Goal: Transaction & Acquisition: Purchase product/service

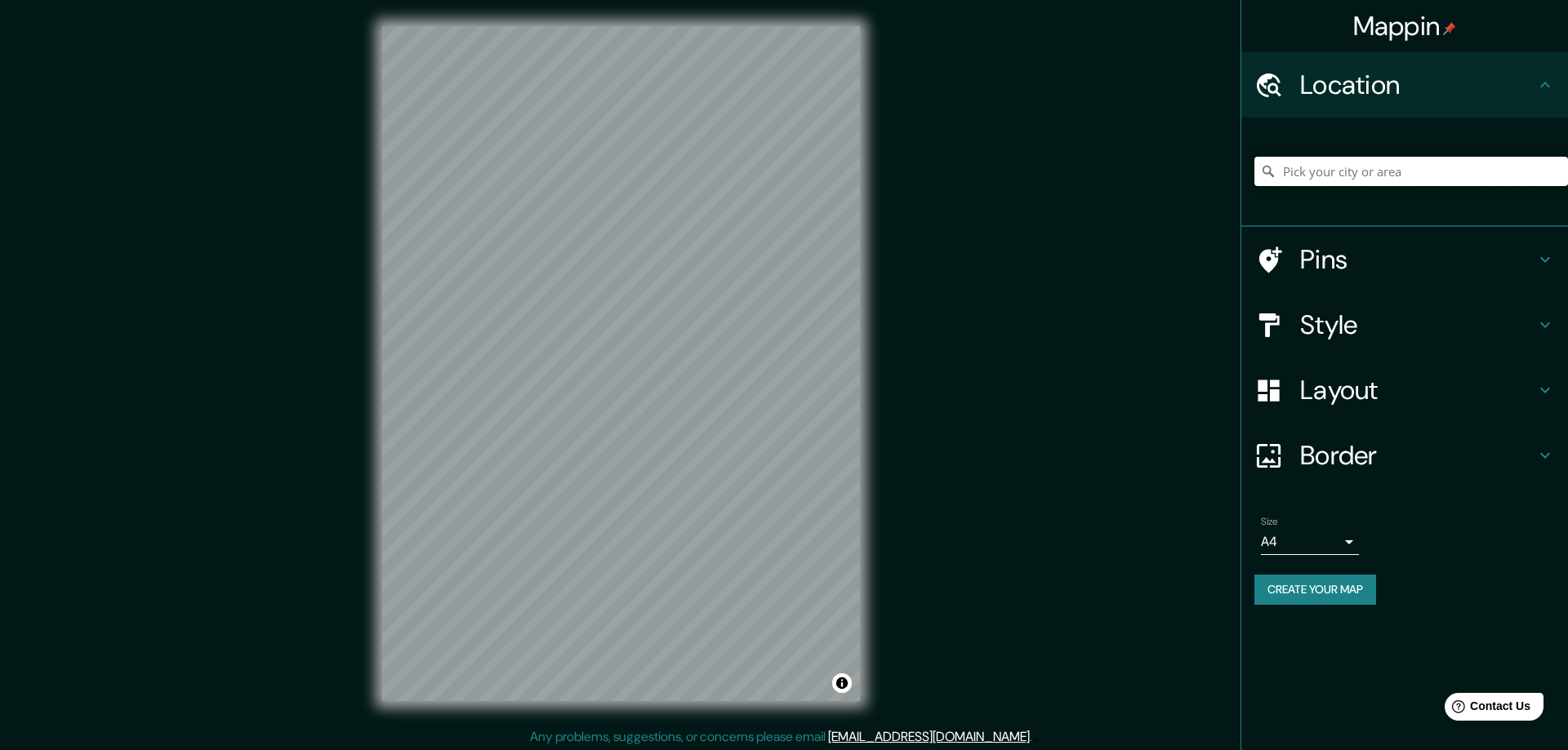
click at [1334, 166] on input "Pick your city or area" at bounding box center [1411, 171] width 314 height 30
type input "[GEOGRAPHIC_DATA][US_STATE]"
click at [1314, 322] on h4 "Style" at bounding box center [1418, 325] width 235 height 32
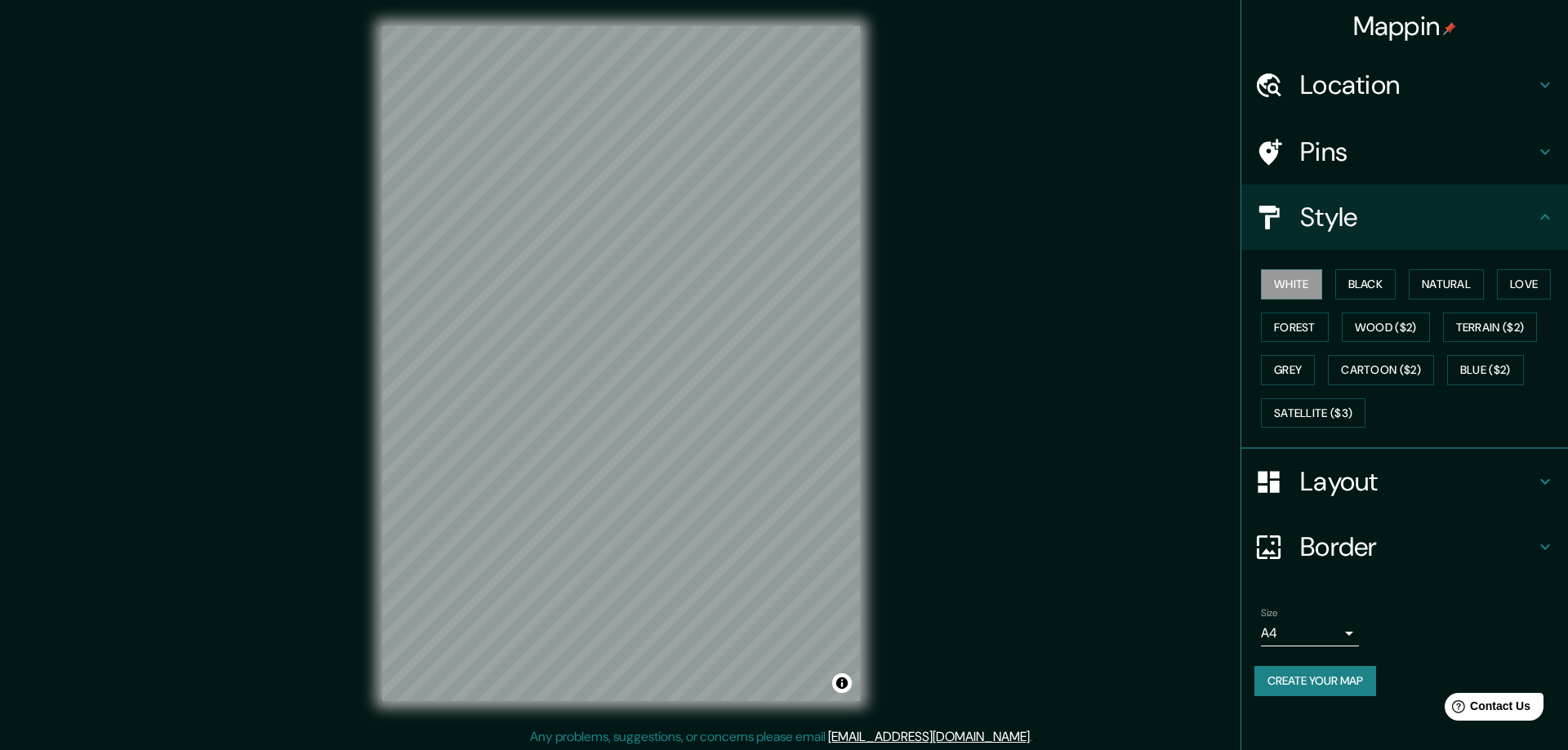
click at [1075, 450] on div "Mappin Location [GEOGRAPHIC_DATA][US_STATE][US_STATE], [GEOGRAPHIC_DATA] Pins S…" at bounding box center [784, 376] width 1568 height 754
click at [1357, 283] on button "Black" at bounding box center [1366, 285] width 61 height 31
click at [1463, 274] on button "Natural" at bounding box center [1447, 285] width 75 height 31
click at [1545, 282] on button "Love" at bounding box center [1524, 285] width 54 height 31
click at [1281, 322] on button "Forest" at bounding box center [1294, 328] width 67 height 31
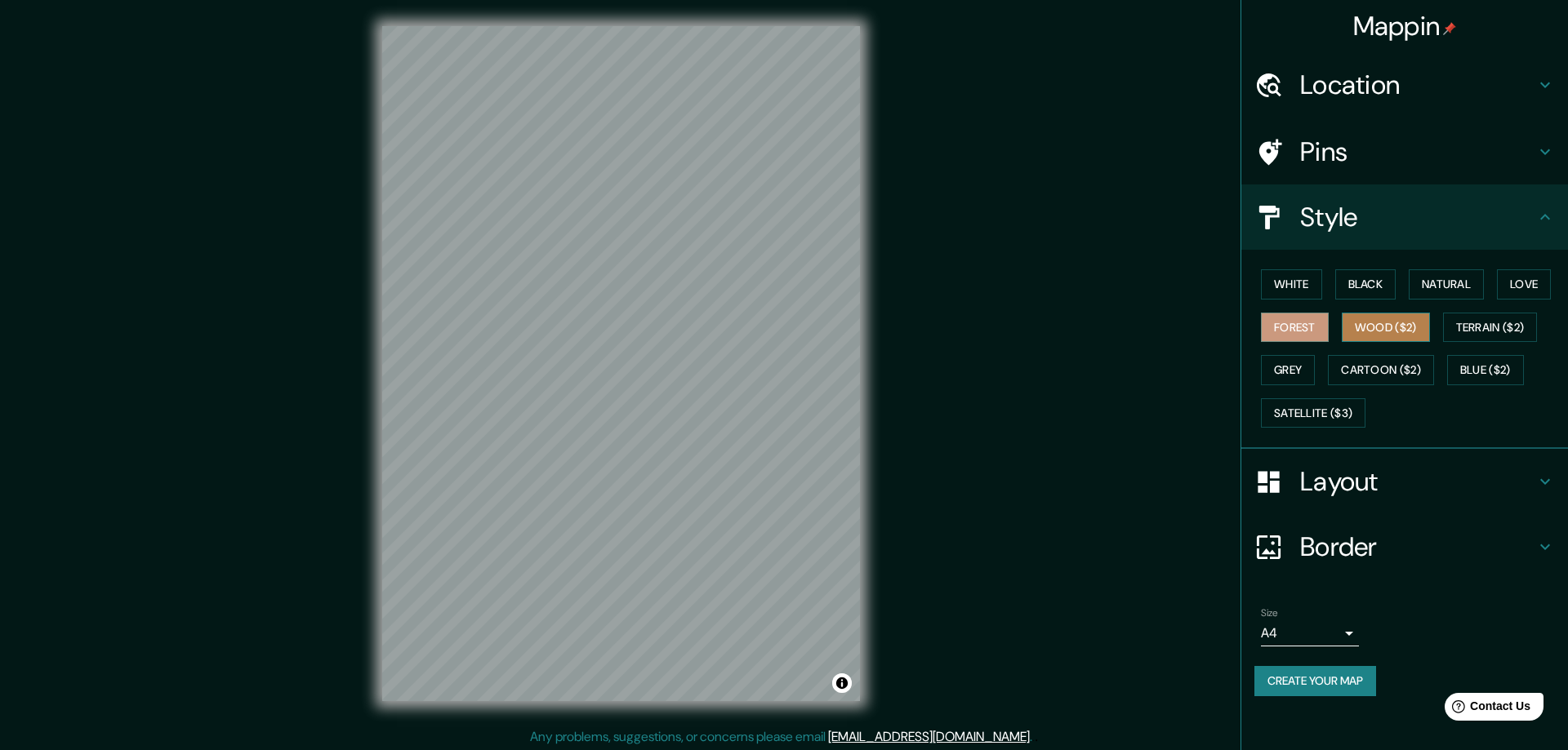
click at [1391, 323] on button "Wood ($2)" at bounding box center [1386, 328] width 88 height 31
click at [1504, 324] on button "Terrain ($2)" at bounding box center [1490, 328] width 94 height 31
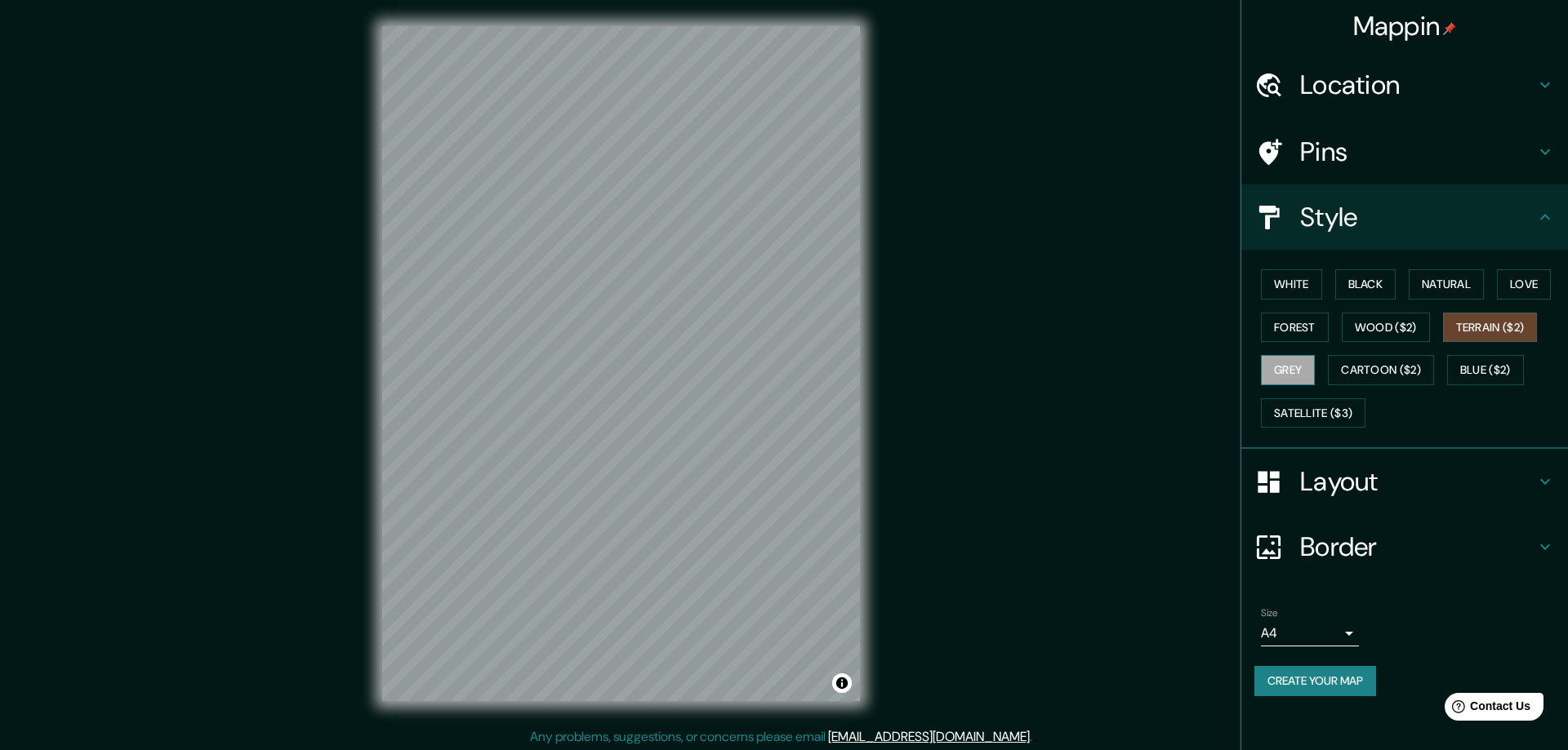
click at [1292, 369] on button "Grey" at bounding box center [1288, 370] width 54 height 31
click at [1397, 365] on button "Cartoon ($2)" at bounding box center [1381, 370] width 106 height 31
click at [1471, 363] on button "Blue ($2)" at bounding box center [1484, 370] width 76 height 31
click at [1404, 361] on button "Cartoon ($2)" at bounding box center [1381, 370] width 106 height 31
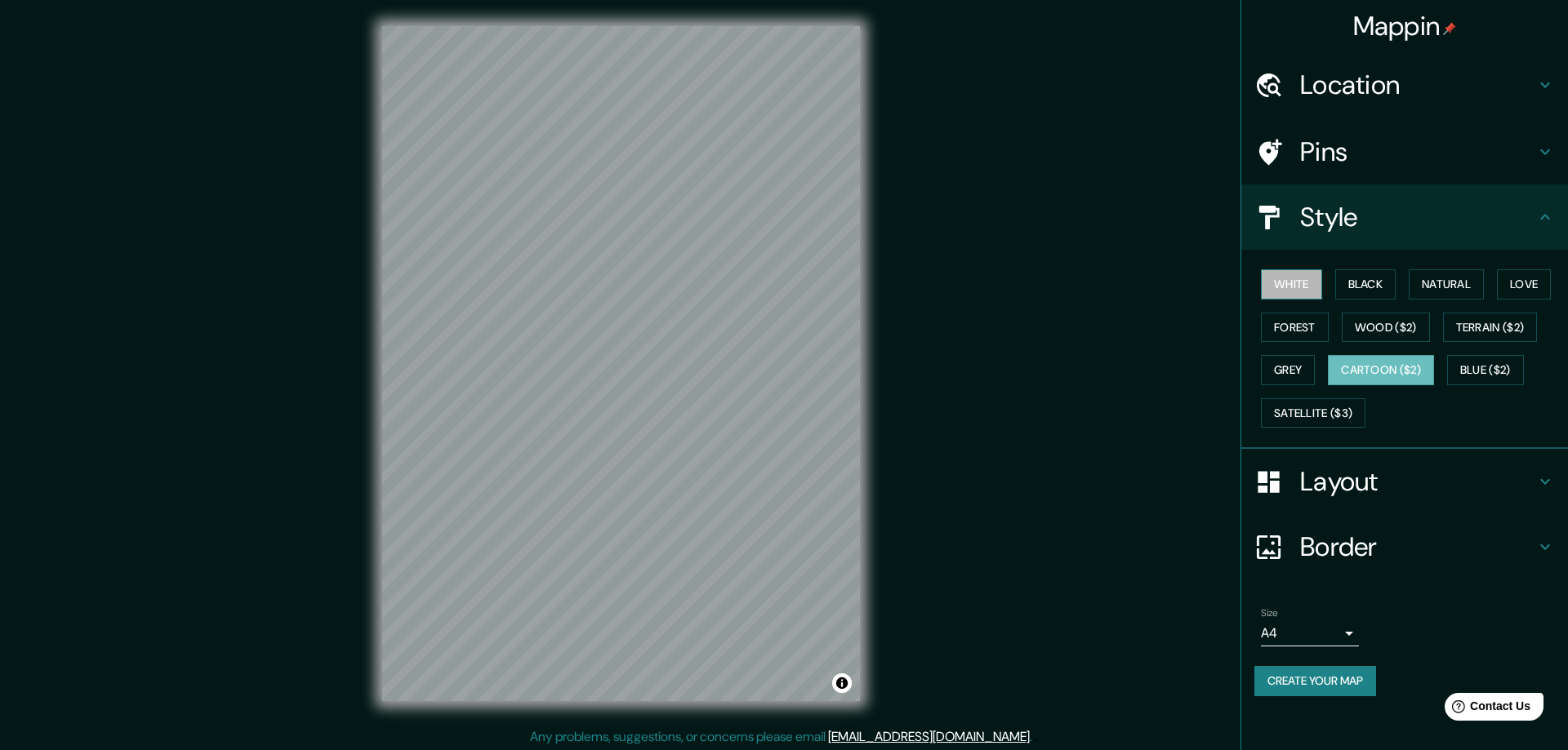
click at [1284, 269] on button "White" at bounding box center [1291, 285] width 61 height 31
